Goal: Transaction & Acquisition: Purchase product/service

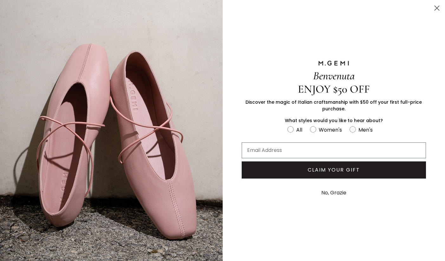
click at [437, 9] on circle "Close dialog" at bounding box center [437, 8] width 10 height 10
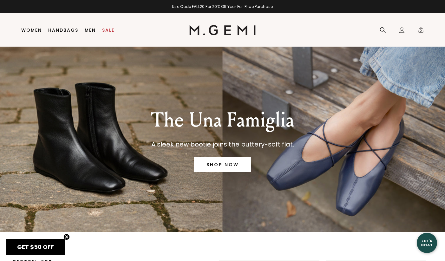
click at [208, 164] on link "SHOP NOW" at bounding box center [222, 164] width 57 height 15
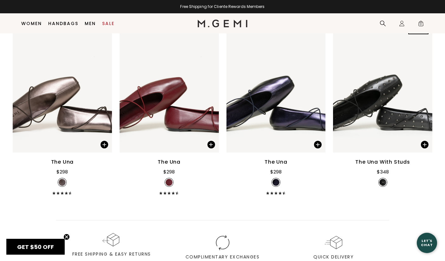
scroll to position [947, 0]
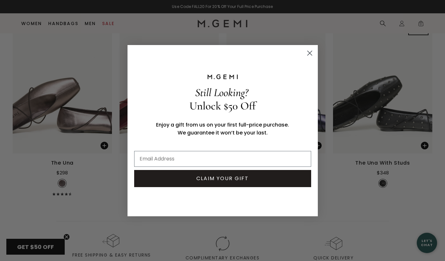
click at [309, 55] on circle "Close dialog" at bounding box center [309, 53] width 10 height 10
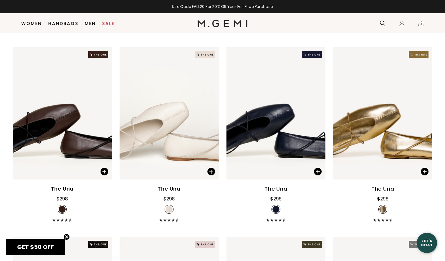
scroll to position [541, 0]
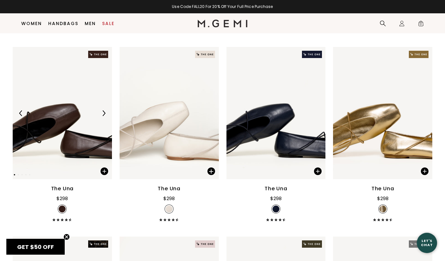
click at [74, 125] on img at bounding box center [62, 113] width 99 height 132
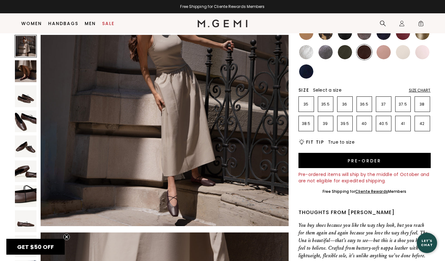
scroll to position [88, 0]
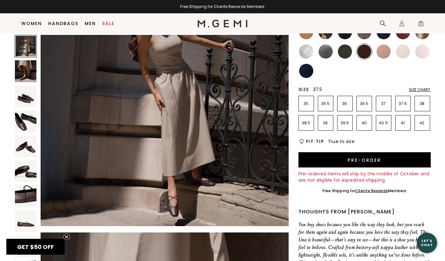
click at [405, 101] on p "37.5" at bounding box center [403, 103] width 15 height 5
click at [383, 106] on p "37" at bounding box center [383, 103] width 15 height 5
click at [403, 105] on p "37.5" at bounding box center [403, 103] width 15 height 5
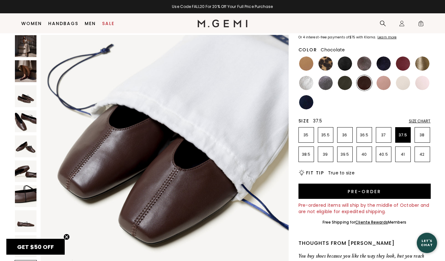
scroll to position [46, 0]
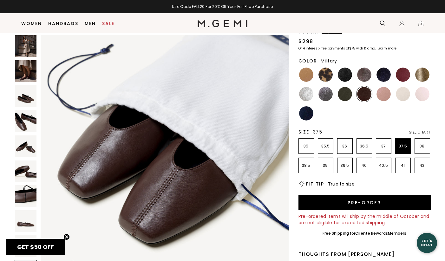
click at [338, 93] on img at bounding box center [345, 94] width 14 height 14
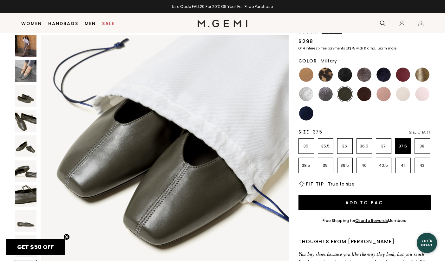
scroll to position [52, 0]
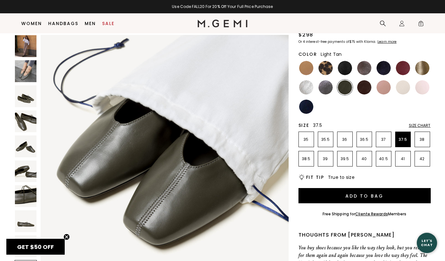
click at [309, 63] on img at bounding box center [306, 68] width 14 height 14
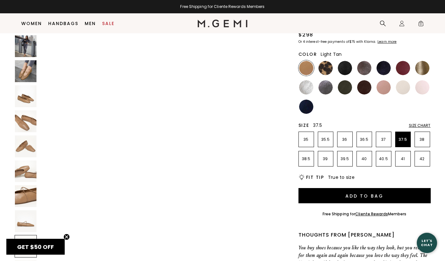
scroll to position [1822, 0]
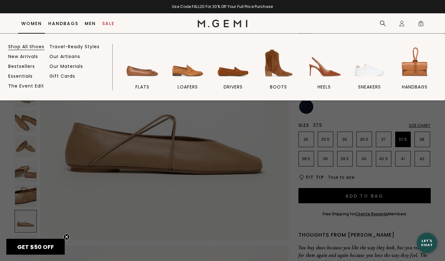
click at [28, 48] on link "Shop All Shoes" at bounding box center [26, 47] width 36 height 6
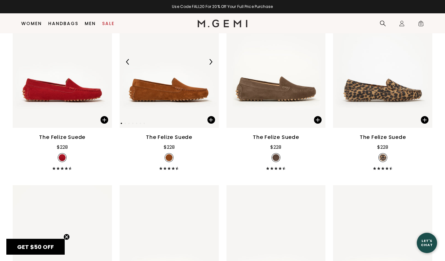
scroll to position [1266, 0]
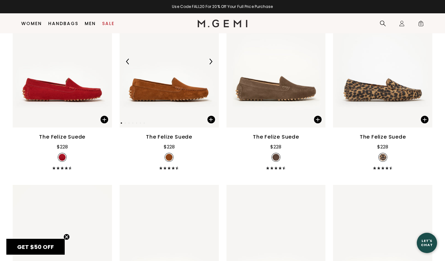
click at [182, 80] on img at bounding box center [169, 61] width 99 height 132
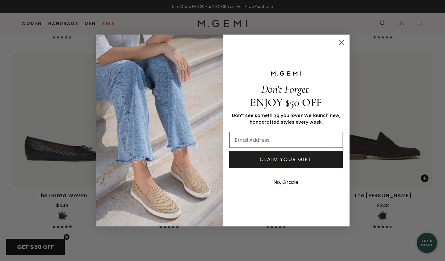
scroll to position [3390, 0]
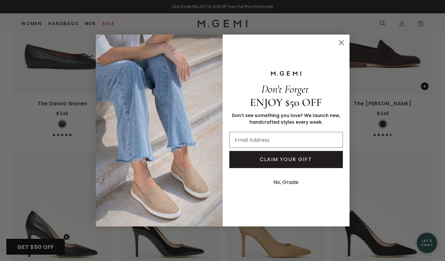
click at [340, 43] on circle "Close dialog" at bounding box center [341, 42] width 10 height 10
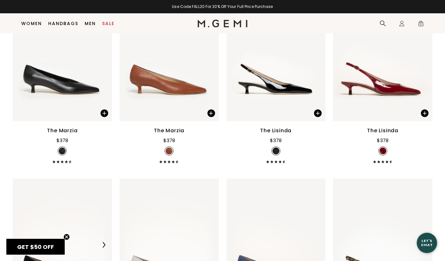
scroll to position [3933, 0]
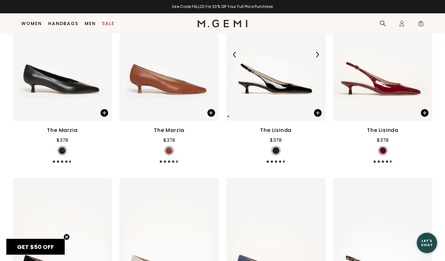
click at [303, 77] on img at bounding box center [275, 55] width 99 height 132
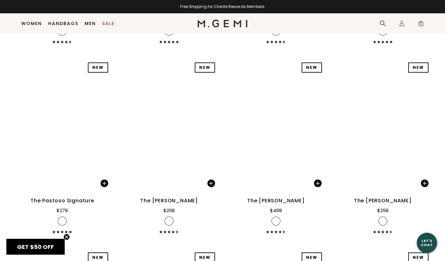
scroll to position [6745, 0]
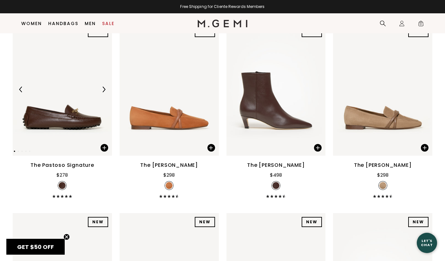
click at [103, 92] on img at bounding box center [104, 90] width 6 height 6
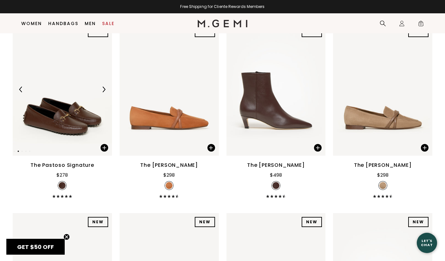
click at [103, 92] on img at bounding box center [104, 90] width 6 height 6
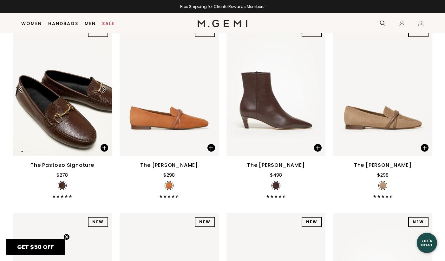
click at [103, 92] on img at bounding box center [104, 90] width 6 height 6
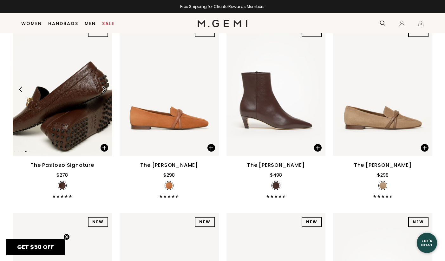
click at [103, 92] on img at bounding box center [104, 90] width 6 height 6
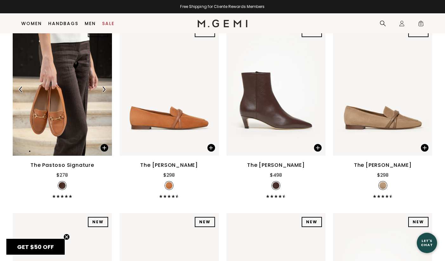
click at [103, 92] on img at bounding box center [104, 90] width 6 height 6
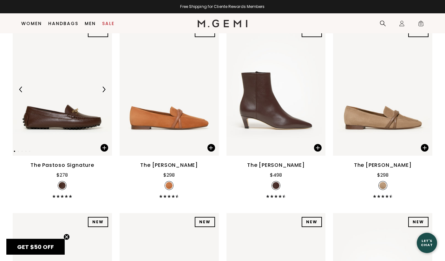
click at [103, 92] on img at bounding box center [104, 90] width 6 height 6
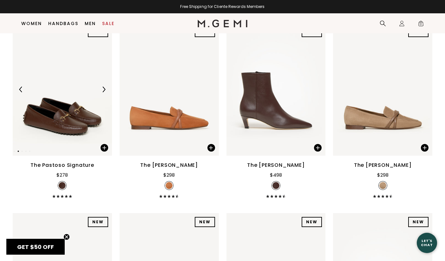
click at [103, 92] on img at bounding box center [104, 90] width 6 height 6
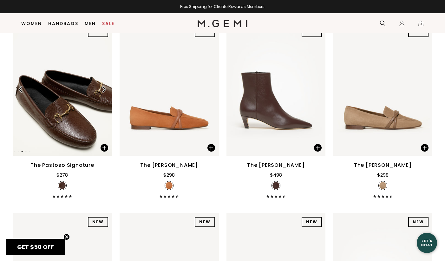
click at [74, 104] on img at bounding box center [62, 89] width 99 height 132
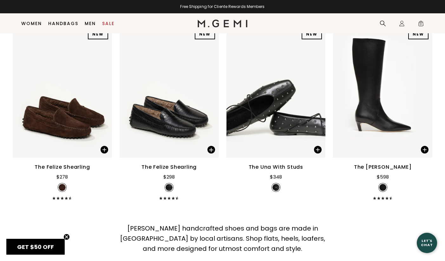
scroll to position [7685, 0]
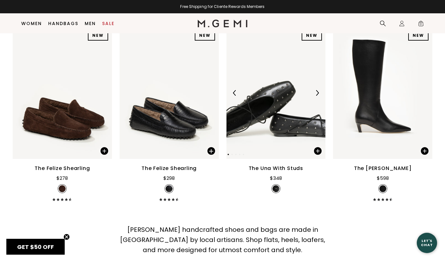
click at [298, 110] on img at bounding box center [275, 93] width 99 height 132
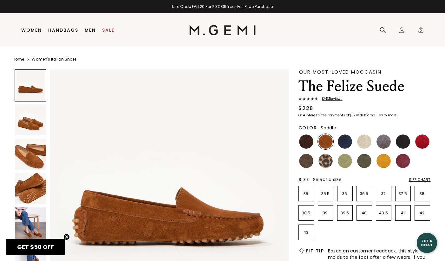
click at [30, 217] on img at bounding box center [30, 222] width 31 height 31
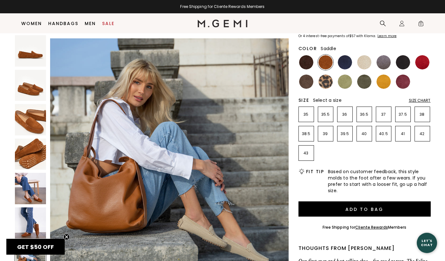
scroll to position [1466, 0]
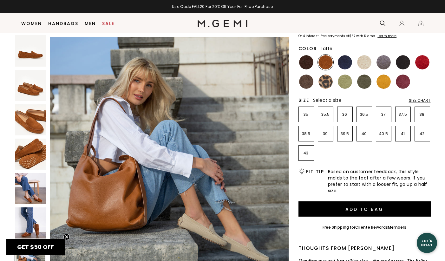
click at [365, 61] on img at bounding box center [364, 62] width 14 height 14
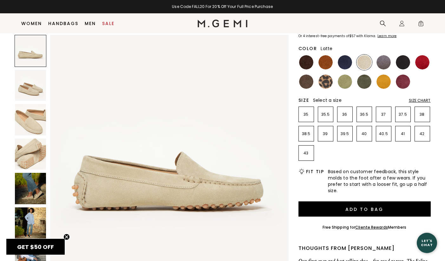
click at [29, 185] on img at bounding box center [30, 188] width 31 height 31
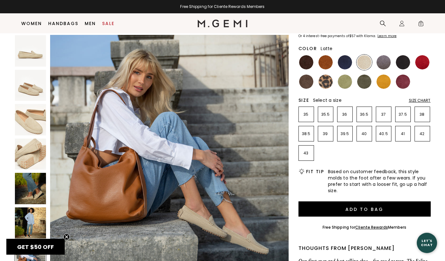
scroll to position [1475, 0]
click at [309, 62] on img at bounding box center [306, 62] width 14 height 14
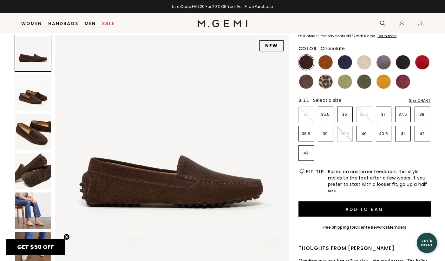
click at [32, 208] on img at bounding box center [33, 211] width 36 height 36
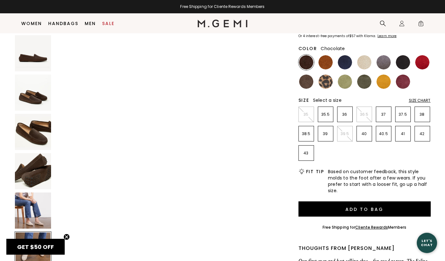
scroll to position [1205, 0]
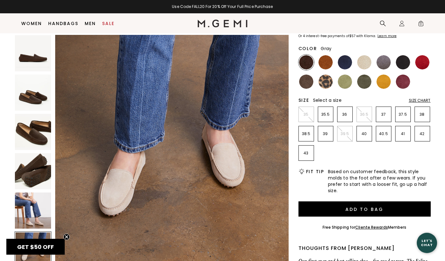
click at [385, 62] on img at bounding box center [384, 62] width 14 height 14
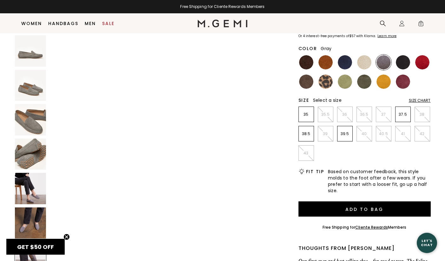
scroll to position [1475, 0]
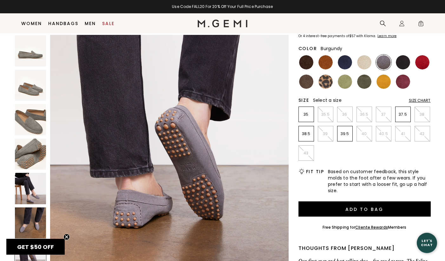
click at [403, 82] on img at bounding box center [403, 82] width 14 height 14
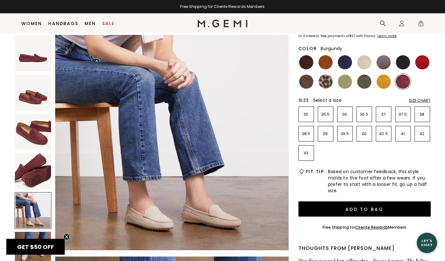
scroll to position [984, 0]
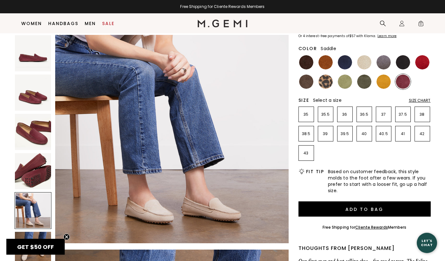
click at [323, 63] on img at bounding box center [325, 62] width 14 height 14
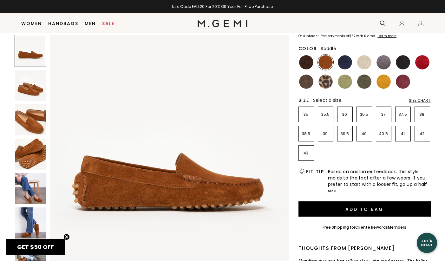
click at [28, 185] on img at bounding box center [30, 188] width 31 height 31
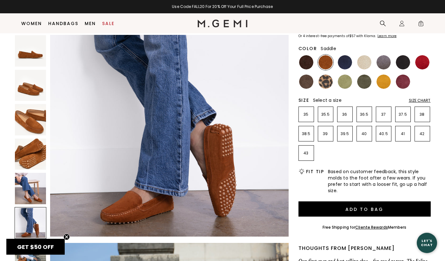
scroll to position [1261, 0]
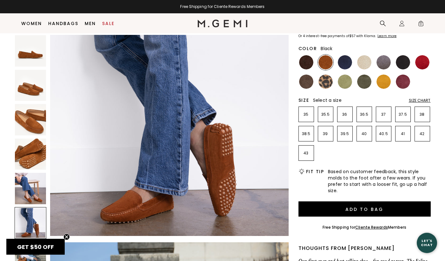
click at [408, 61] on img at bounding box center [403, 62] width 14 height 14
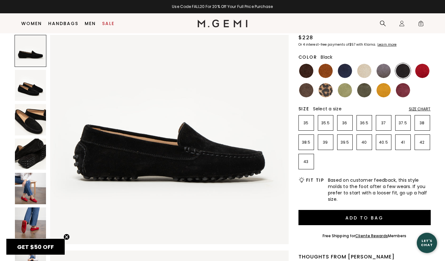
scroll to position [61, 0]
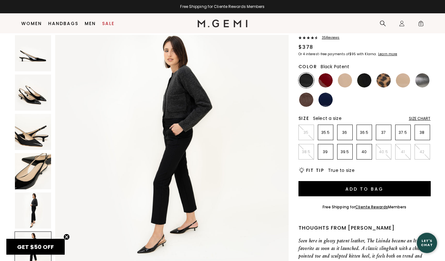
scroll to position [40, 0]
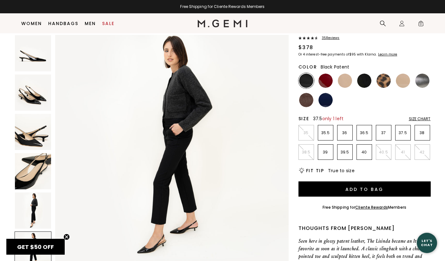
click at [404, 133] on p "37.5" at bounding box center [403, 132] width 15 height 5
click at [327, 80] on img at bounding box center [325, 81] width 14 height 14
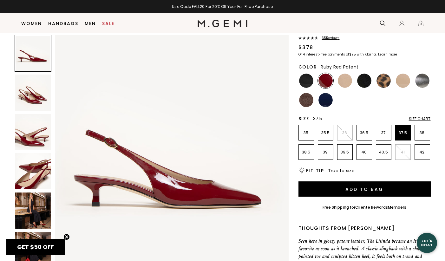
click at [37, 206] on img at bounding box center [33, 211] width 36 height 36
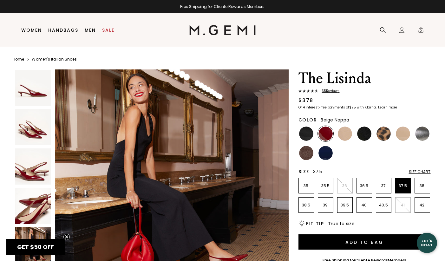
click at [351, 130] on img at bounding box center [345, 134] width 14 height 14
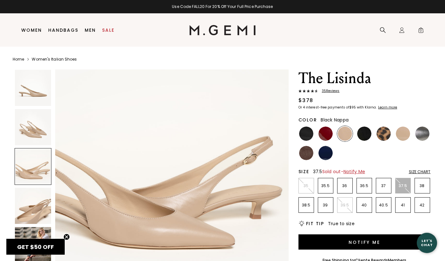
click at [367, 135] on img at bounding box center [364, 134] width 14 height 14
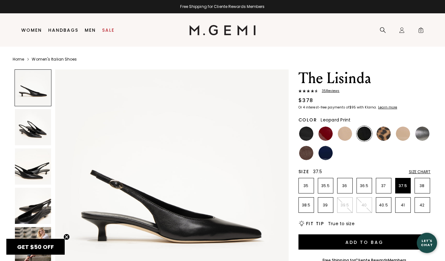
click at [386, 135] on img at bounding box center [384, 134] width 14 height 14
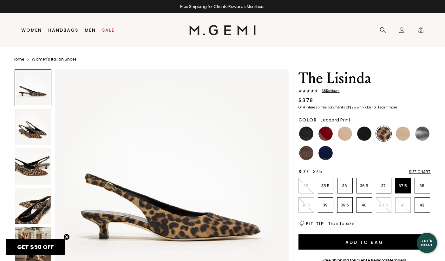
click at [37, 233] on img at bounding box center [33, 245] width 36 height 36
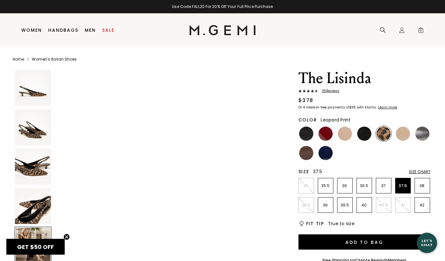
scroll to position [1016, 0]
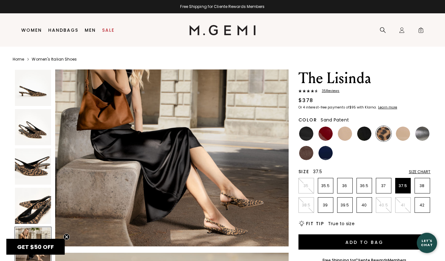
click at [404, 133] on img at bounding box center [403, 134] width 14 height 14
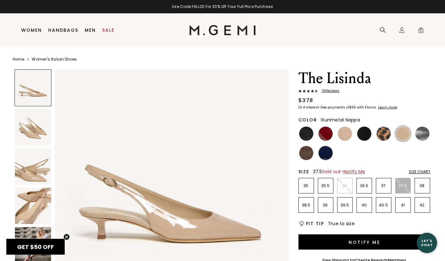
click at [427, 134] on img at bounding box center [422, 134] width 14 height 14
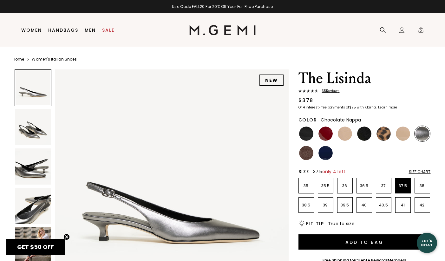
click at [307, 153] on img at bounding box center [306, 153] width 14 height 14
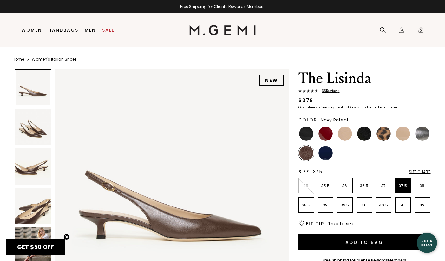
click at [326, 155] on img at bounding box center [325, 153] width 14 height 14
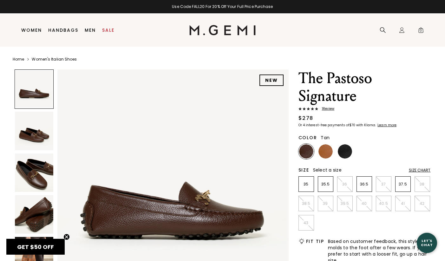
click at [326, 149] on img at bounding box center [325, 151] width 14 height 14
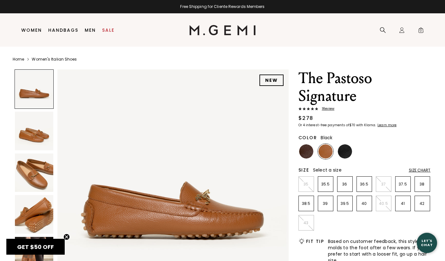
click at [346, 153] on img at bounding box center [345, 151] width 14 height 14
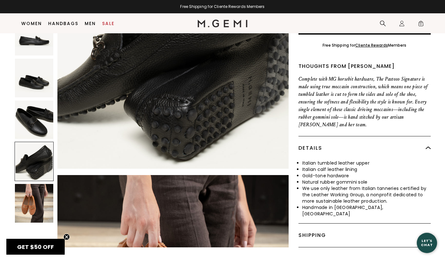
scroll to position [243, 0]
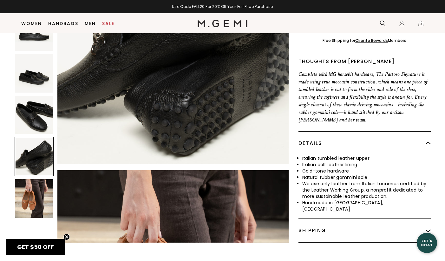
click at [32, 195] on img at bounding box center [34, 198] width 39 height 39
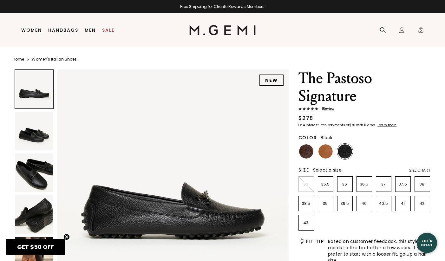
scroll to position [0, 0]
click at [306, 148] on img at bounding box center [306, 151] width 14 height 14
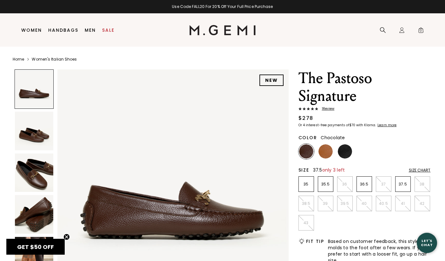
click at [408, 183] on p "37.5" at bounding box center [403, 184] width 15 height 5
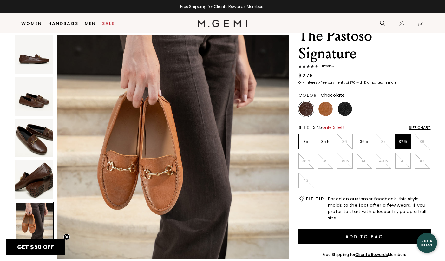
scroll to position [27, 0]
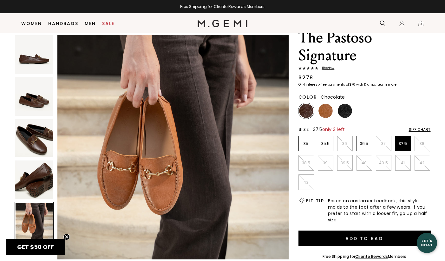
click at [144, 167] on img at bounding box center [172, 144] width 231 height 231
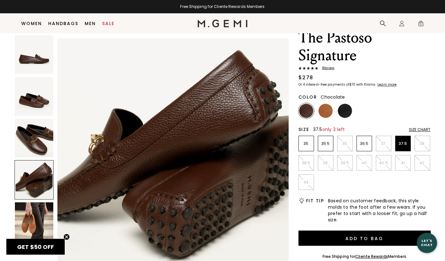
scroll to position [708, 0]
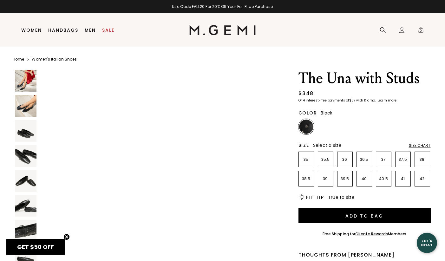
scroll to position [2293, 0]
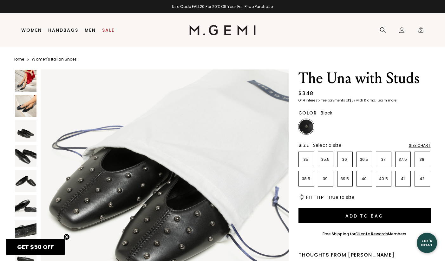
click at [19, 103] on img at bounding box center [26, 106] width 22 height 22
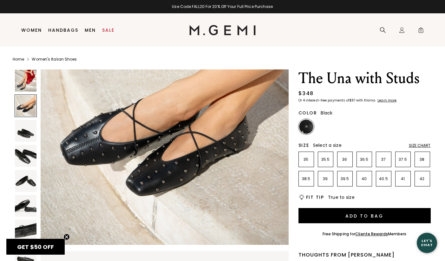
scroll to position [328, 0]
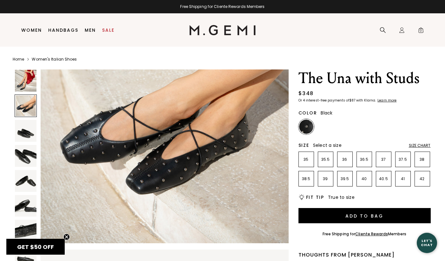
click at [31, 83] on img at bounding box center [26, 81] width 22 height 22
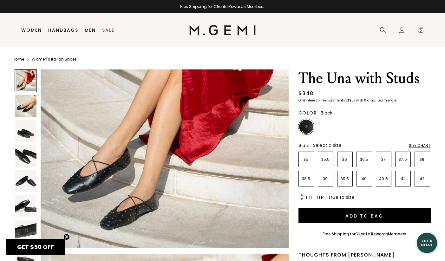
scroll to position [70, 0]
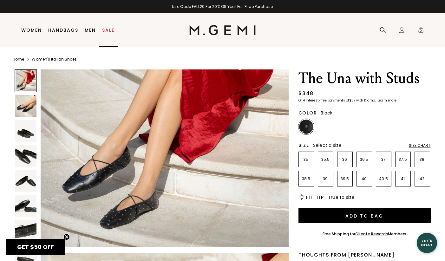
click at [111, 29] on link "Sale" at bounding box center [108, 30] width 12 height 5
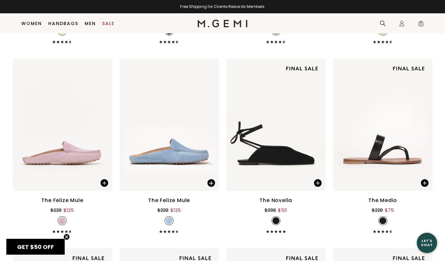
scroll to position [814, 0]
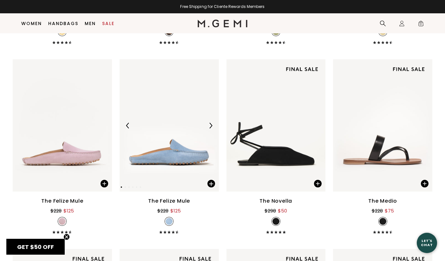
click at [153, 131] on img at bounding box center [169, 125] width 99 height 132
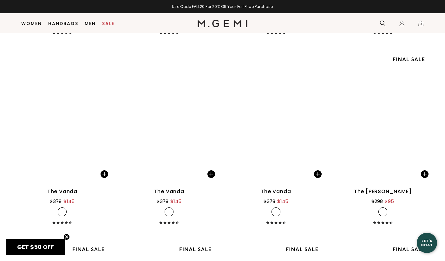
scroll to position [2152, 0]
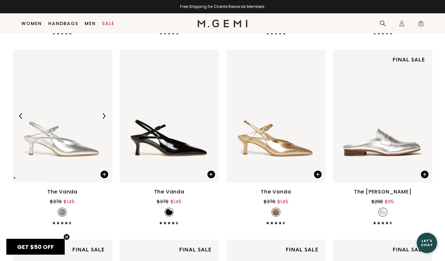
click at [62, 118] on div at bounding box center [62, 116] width 99 height 10
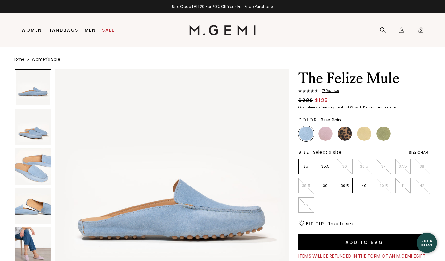
click at [37, 230] on img at bounding box center [33, 245] width 36 height 36
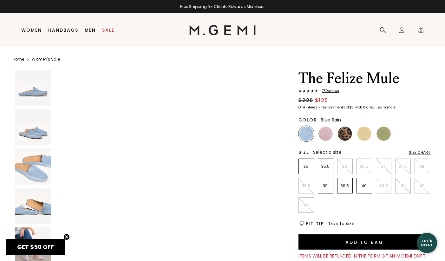
scroll to position [1205, 0]
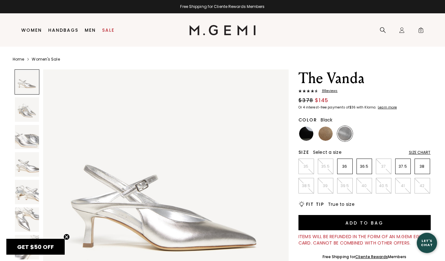
click at [304, 134] on img at bounding box center [306, 134] width 14 height 14
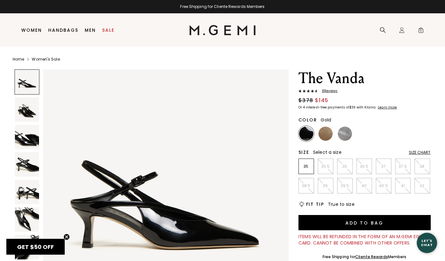
click at [326, 134] on img at bounding box center [325, 134] width 14 height 14
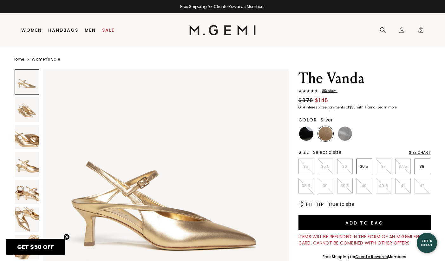
click at [350, 134] on img at bounding box center [345, 134] width 14 height 14
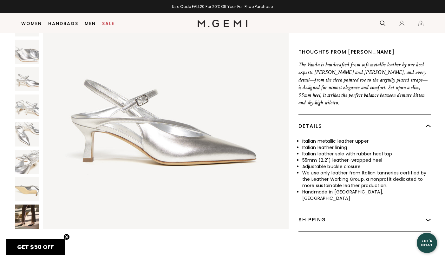
scroll to position [213, 0]
click at [26, 205] on img at bounding box center [27, 217] width 24 height 24
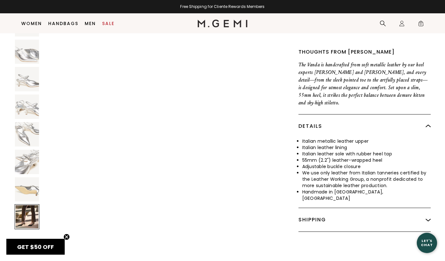
scroll to position [2013, 0]
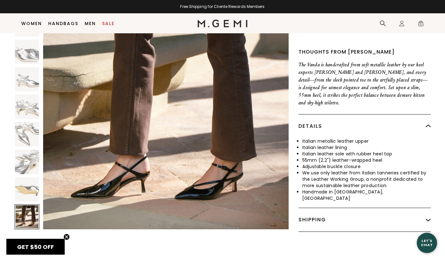
click at [22, 182] on img at bounding box center [27, 189] width 24 height 24
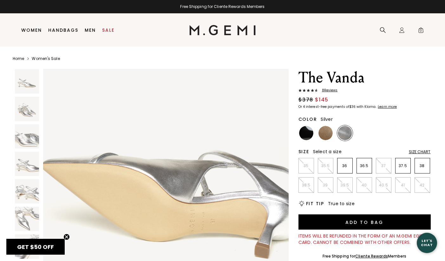
scroll to position [0, 0]
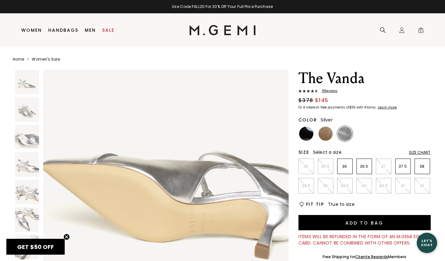
click at [24, 192] on img at bounding box center [27, 192] width 24 height 24
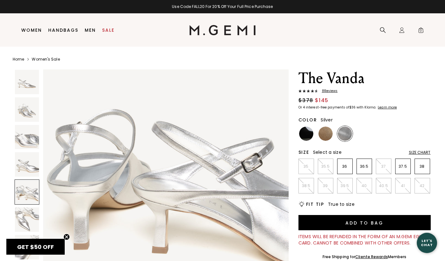
scroll to position [1006, 0]
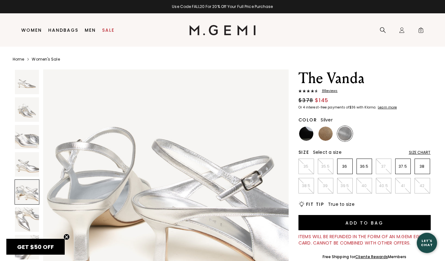
click at [26, 169] on img at bounding box center [27, 164] width 24 height 24
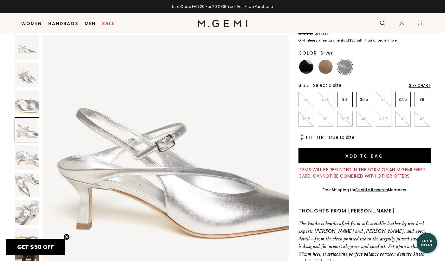
scroll to position [54, 0]
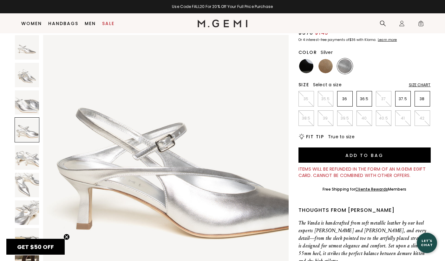
click at [27, 106] on img at bounding box center [27, 102] width 24 height 24
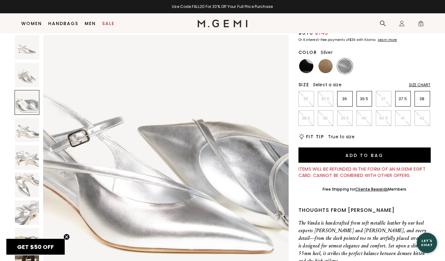
scroll to position [503, 0]
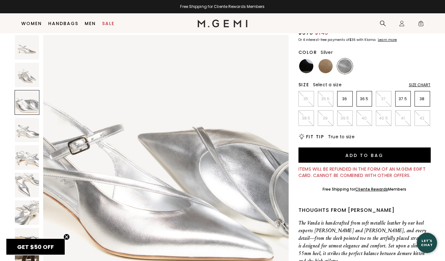
click at [32, 72] on img at bounding box center [27, 75] width 24 height 24
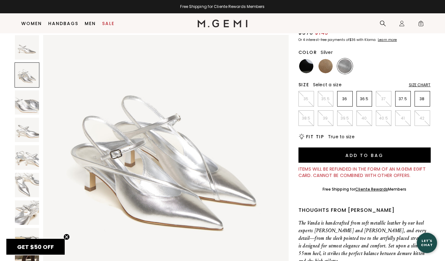
scroll to position [252, 0]
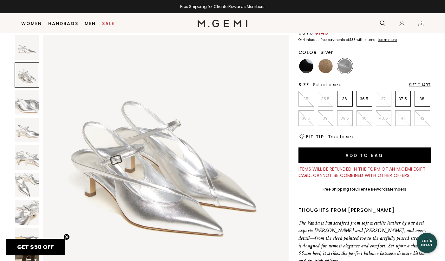
click at [32, 51] on img at bounding box center [27, 47] width 24 height 24
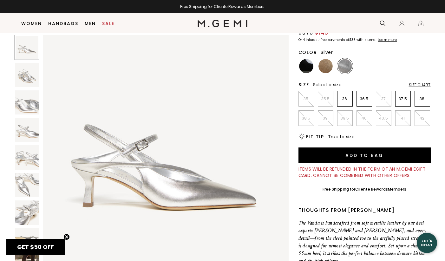
scroll to position [0, 0]
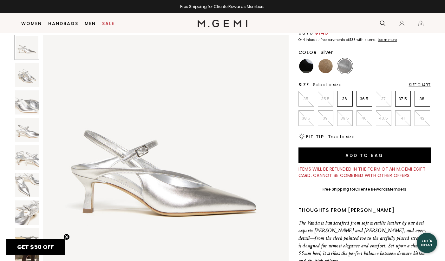
click at [31, 69] on img at bounding box center [27, 75] width 24 height 24
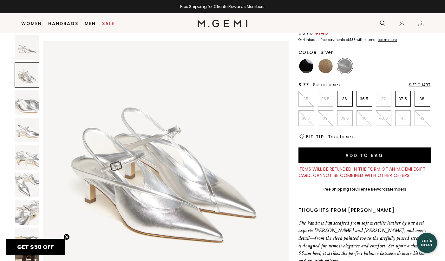
scroll to position [252, 0]
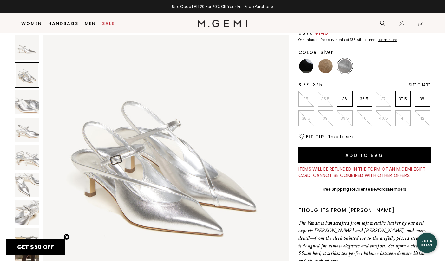
click at [405, 98] on p "37.5" at bounding box center [403, 98] width 15 height 5
click at [423, 98] on p "38" at bounding box center [422, 98] width 15 height 5
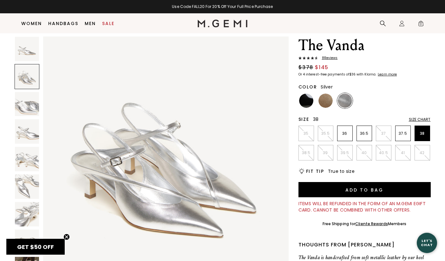
scroll to position [16, 0]
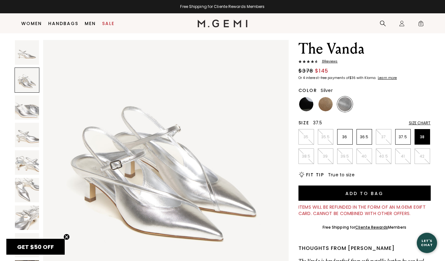
click at [403, 136] on p "37.5" at bounding box center [403, 136] width 15 height 5
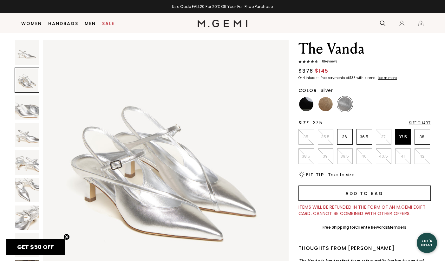
click at [379, 194] on button "Add to Bag" at bounding box center [364, 193] width 132 height 15
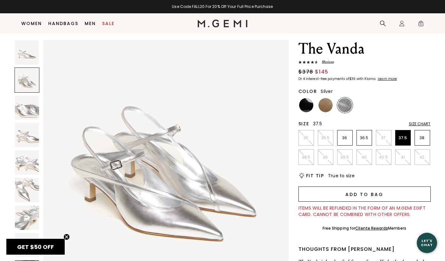
scroll to position [0, 0]
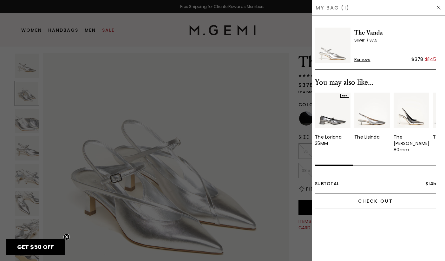
click at [370, 198] on input "Check Out" at bounding box center [375, 200] width 121 height 15
